Goal: Find contact information: Find contact information

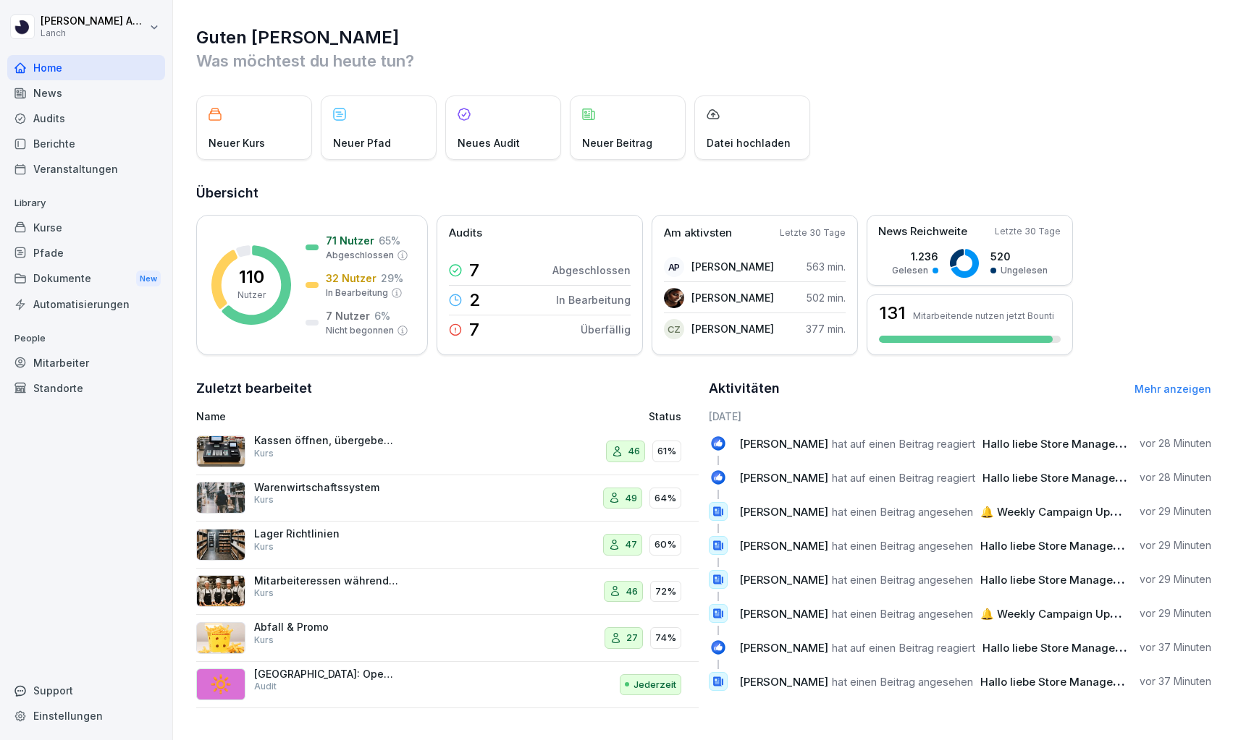
click at [54, 358] on div "Mitarbeiter" at bounding box center [86, 362] width 158 height 25
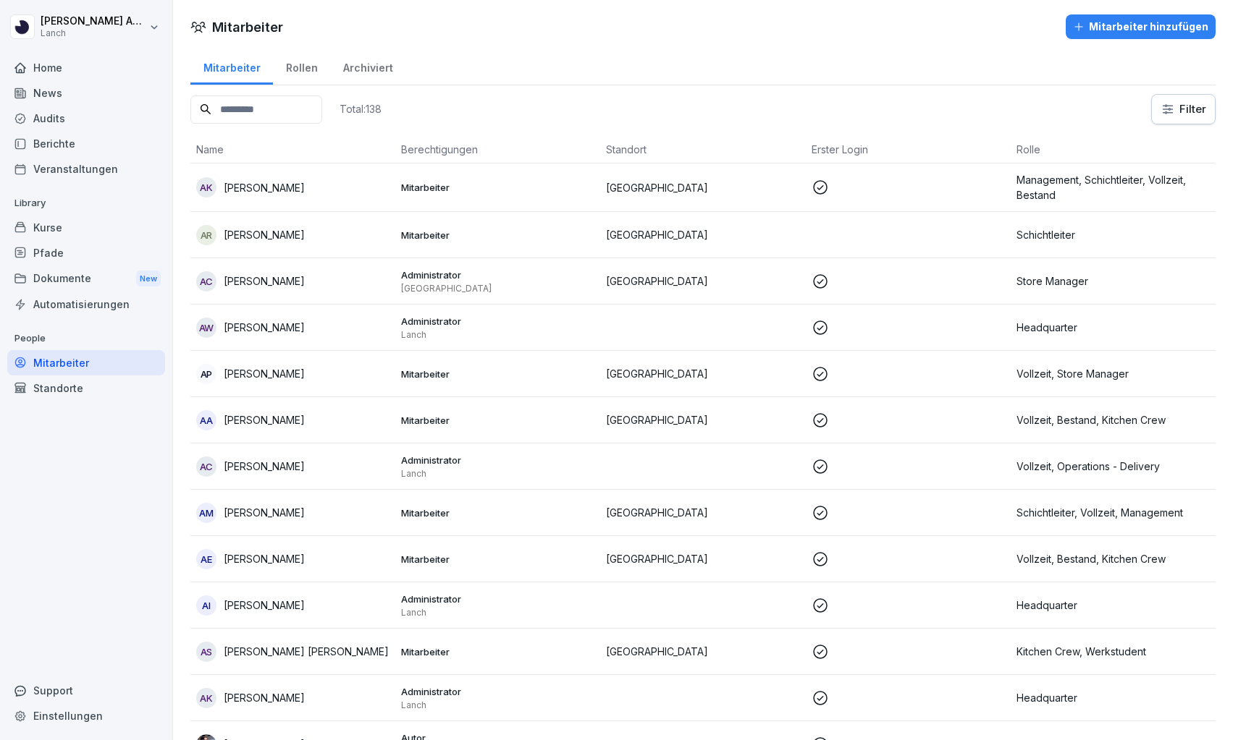
click at [267, 109] on input at bounding box center [256, 110] width 132 height 28
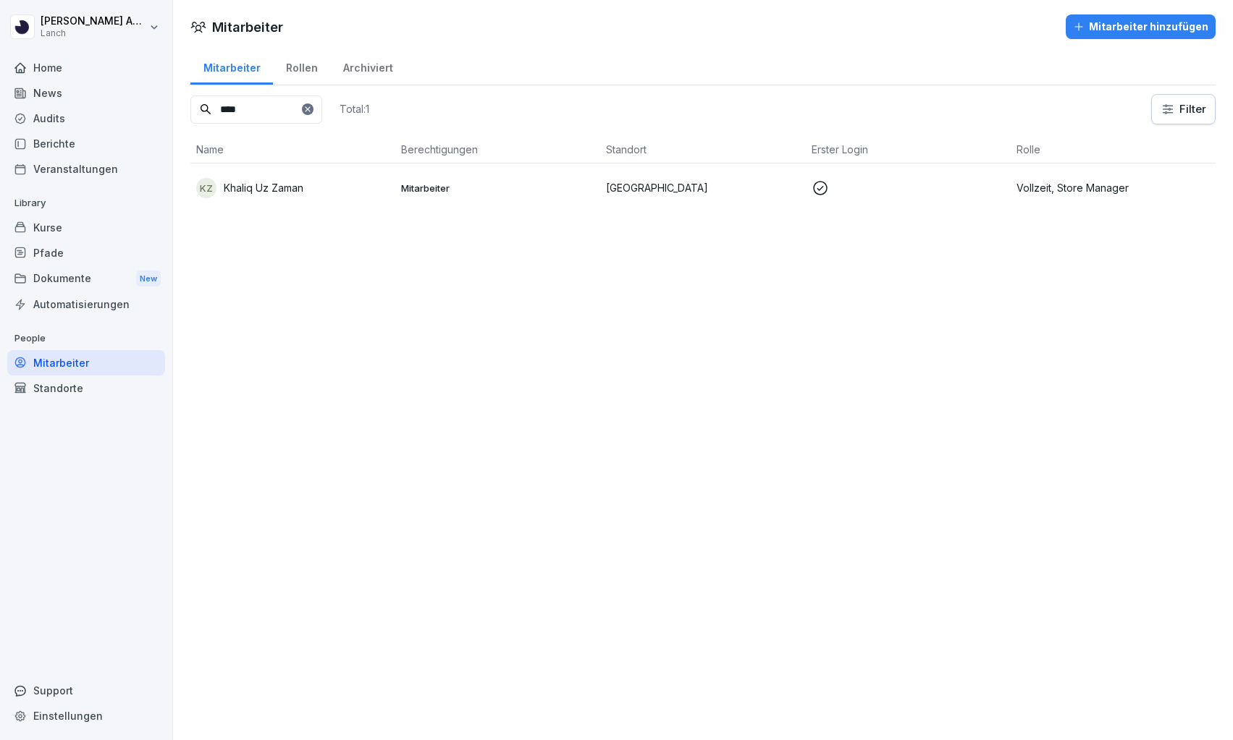
type input "****"
click at [255, 183] on p "Khaliq Uz Zaman" at bounding box center [264, 187] width 80 height 15
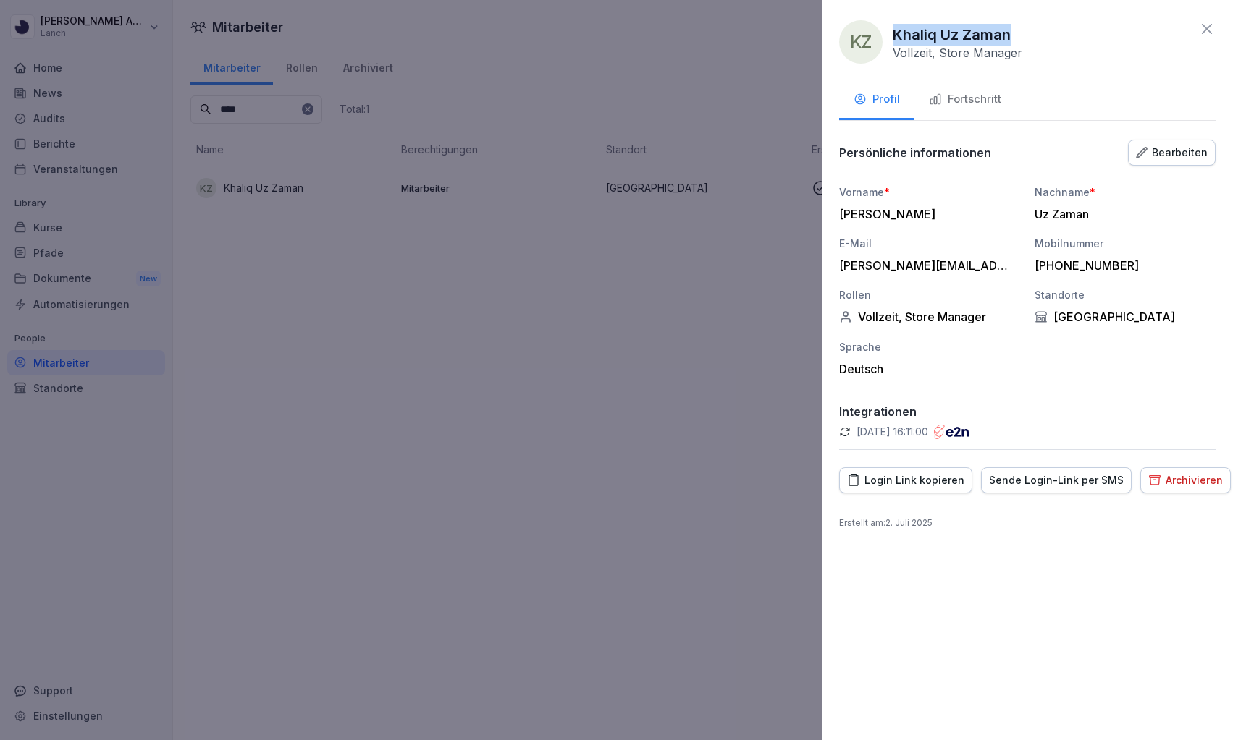
drag, startPoint x: 1008, startPoint y: 35, endPoint x: 888, endPoint y: 40, distance: 120.2
click at [888, 40] on div "KZ [PERSON_NAME] Uz [PERSON_NAME] Vollzeit, Store Manager" at bounding box center [930, 41] width 183 height 43
copy p "Khaliq Uz Zaman"
drag, startPoint x: 1121, startPoint y: 263, endPoint x: 1030, endPoint y: 265, distance: 91.2
click at [1030, 265] on div "Vorname * [PERSON_NAME] Nachname * Uz Zaman E-Mail [PERSON_NAME][EMAIL_ADDRESS]…" at bounding box center [1027, 281] width 376 height 192
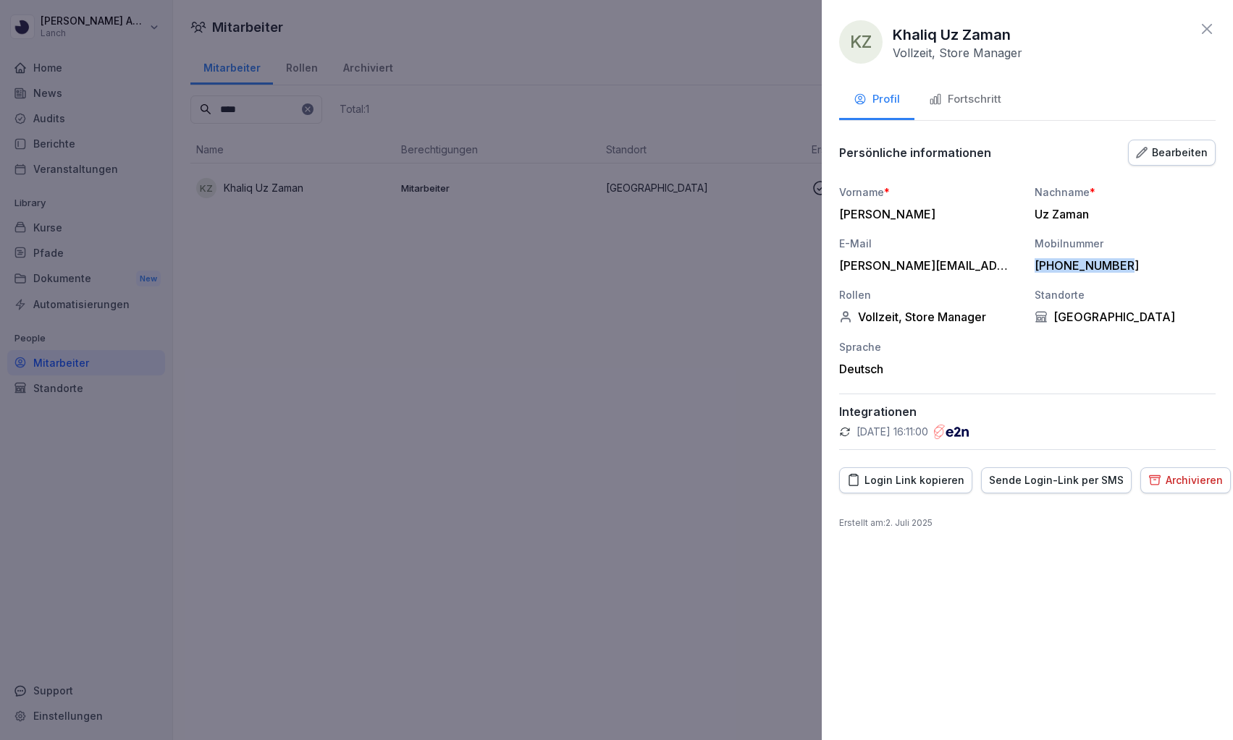
copy div "[PHONE_NUMBER]"
